Goal: Obtain resource: Download file/media

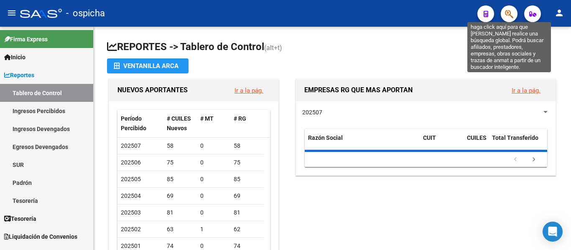
click at [511, 13] on icon "button" at bounding box center [509, 14] width 8 height 10
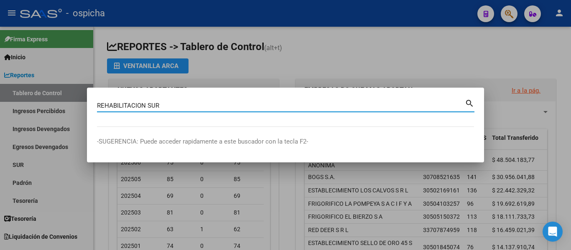
type input "REHABILITACION SUR"
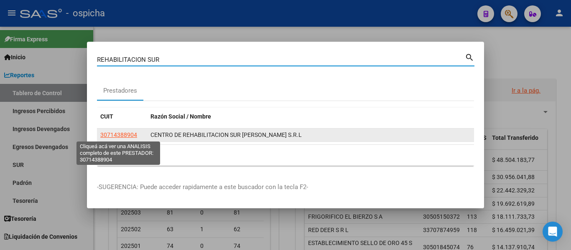
click at [127, 136] on span "30714388904" at bounding box center [118, 135] width 37 height 7
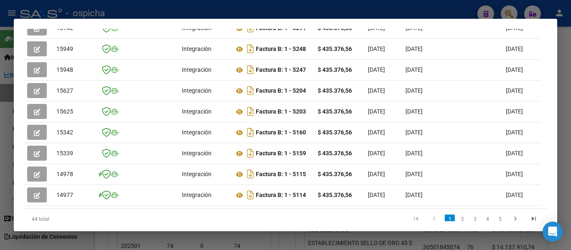
scroll to position [286, 0]
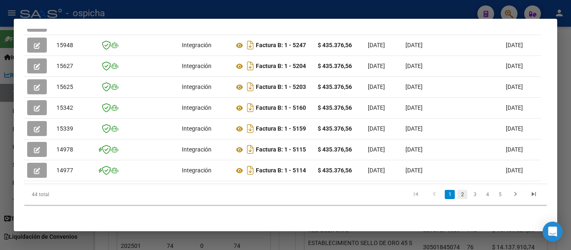
click at [457, 195] on link "2" at bounding box center [462, 194] width 10 height 9
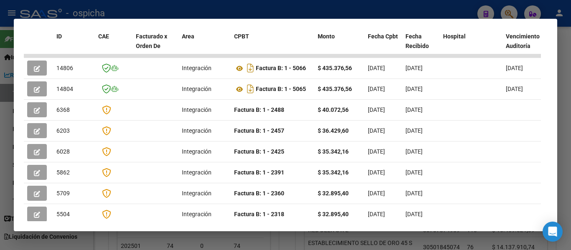
scroll to position [221, 0]
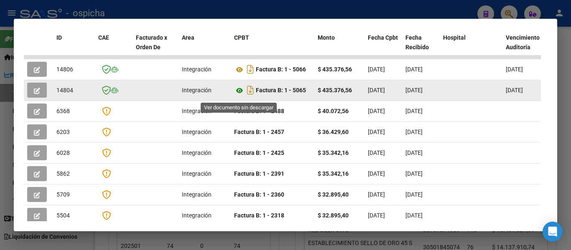
click at [239, 94] on icon at bounding box center [239, 91] width 11 height 10
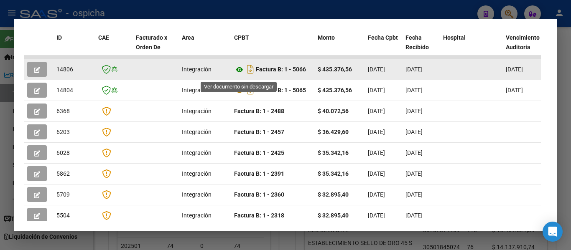
click at [238, 73] on icon at bounding box center [239, 70] width 11 height 10
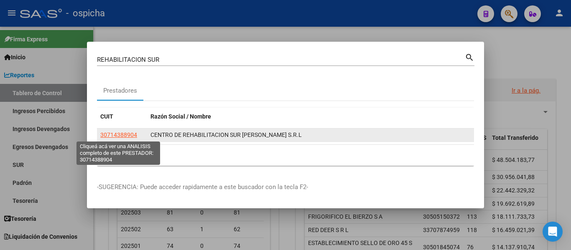
click at [117, 135] on span "30714388904" at bounding box center [118, 135] width 37 height 7
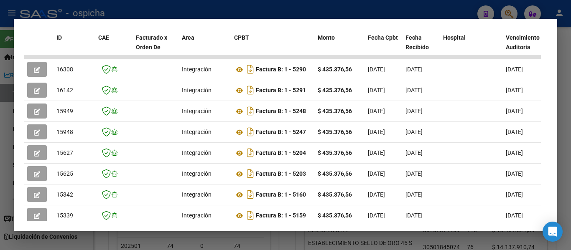
scroll to position [318, 0]
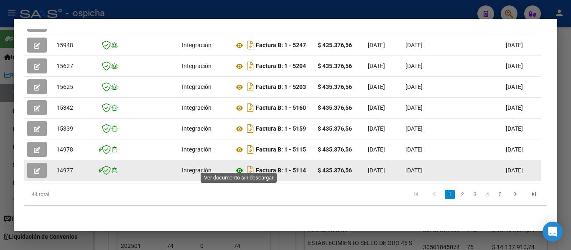
click at [242, 166] on icon at bounding box center [239, 171] width 11 height 10
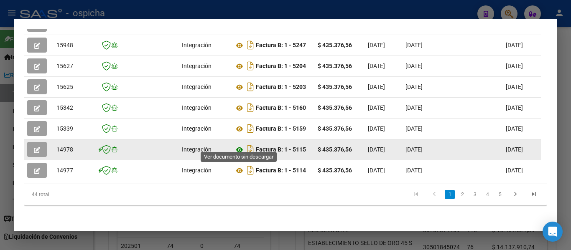
click at [241, 145] on icon at bounding box center [239, 150] width 11 height 10
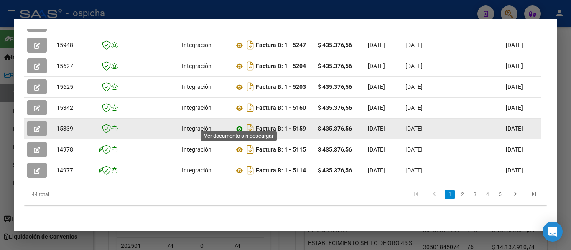
click at [239, 124] on icon at bounding box center [239, 129] width 11 height 10
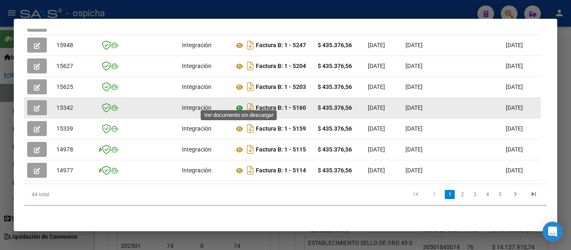
click at [238, 103] on icon at bounding box center [239, 108] width 11 height 10
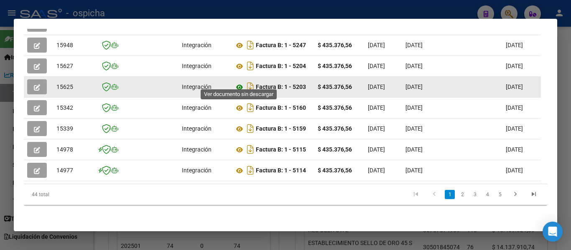
click at [239, 82] on icon at bounding box center [239, 87] width 11 height 10
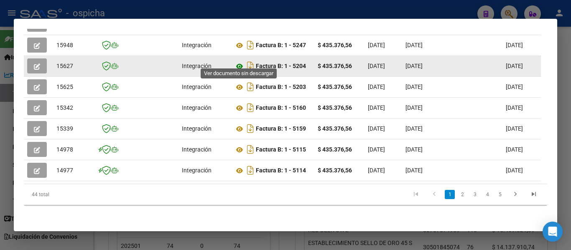
click at [239, 62] on icon at bounding box center [239, 66] width 11 height 10
